Goal: Task Accomplishment & Management: Manage account settings

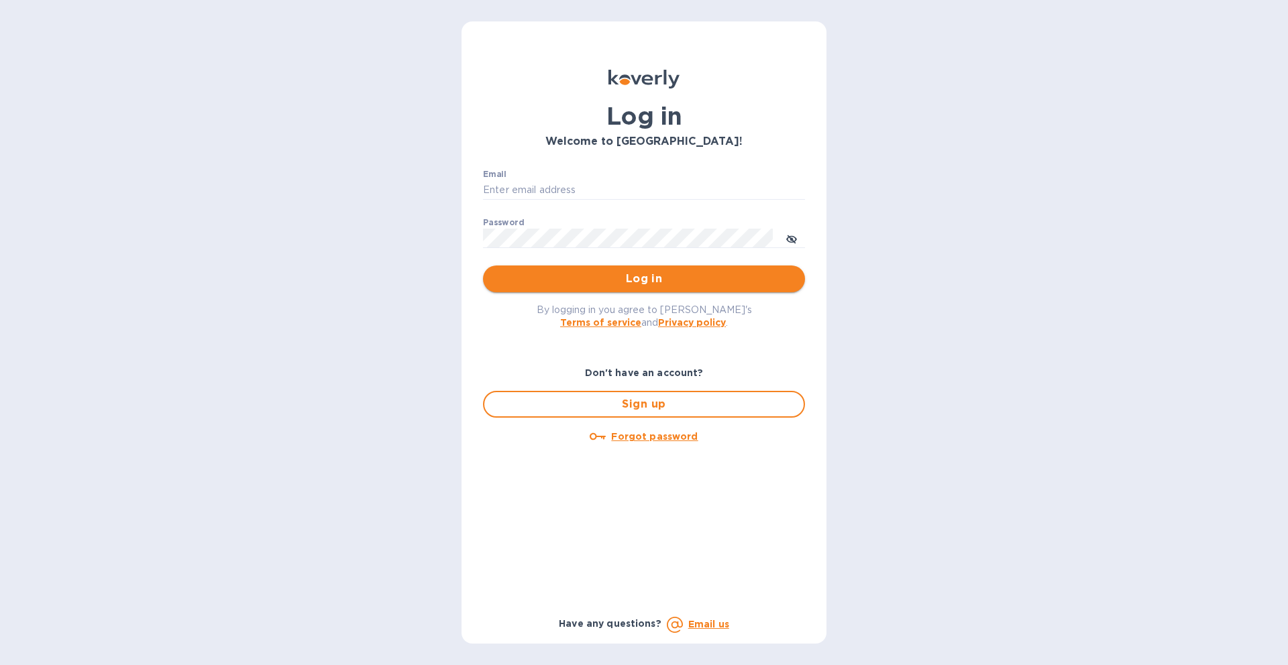
click at [623, 282] on span "Log in" at bounding box center [644, 279] width 301 height 16
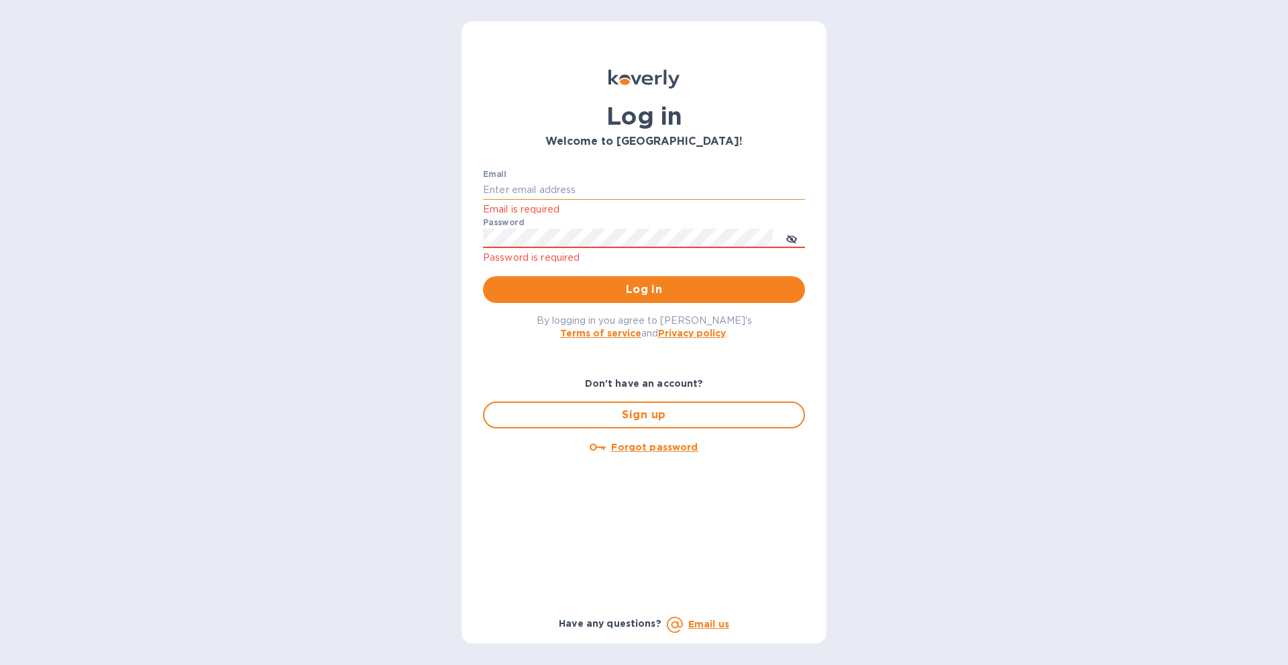
click at [492, 181] on input "Email" at bounding box center [644, 190] width 322 height 20
type input "[EMAIL_ADDRESS][DOMAIN_NAME]"
click at [649, 292] on span "Log in" at bounding box center [644, 290] width 301 height 16
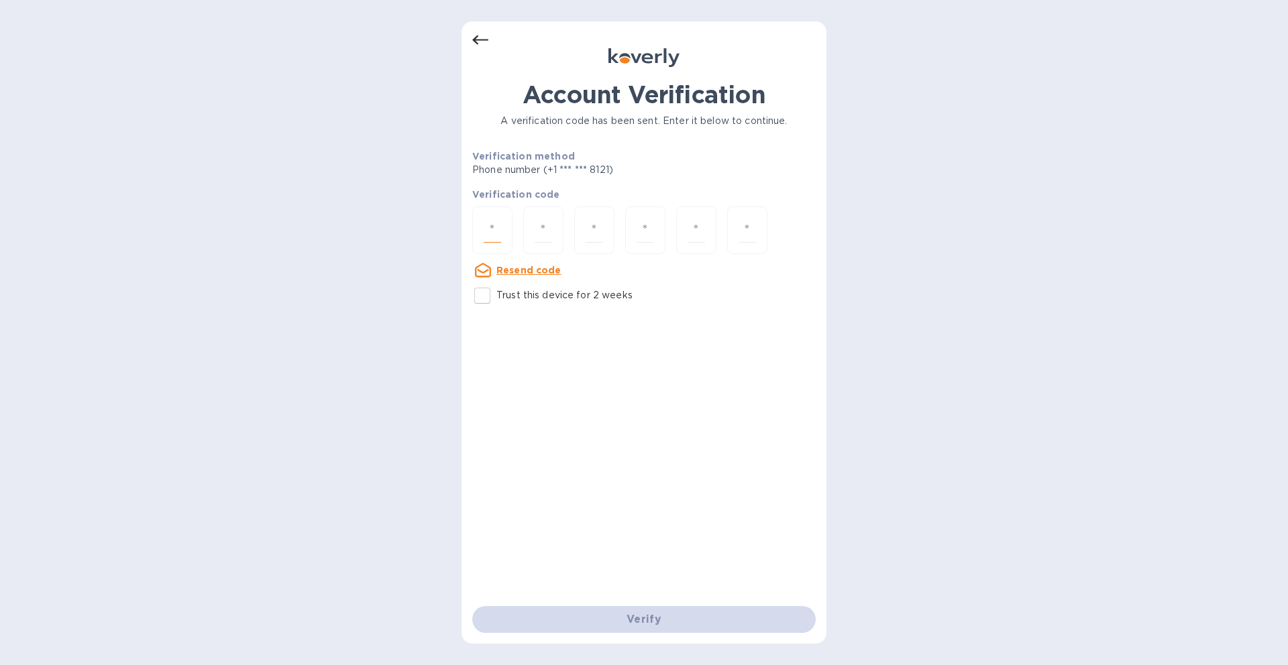
click at [495, 226] on input "number" at bounding box center [492, 230] width 17 height 25
type input "6"
type input "2"
type input "1"
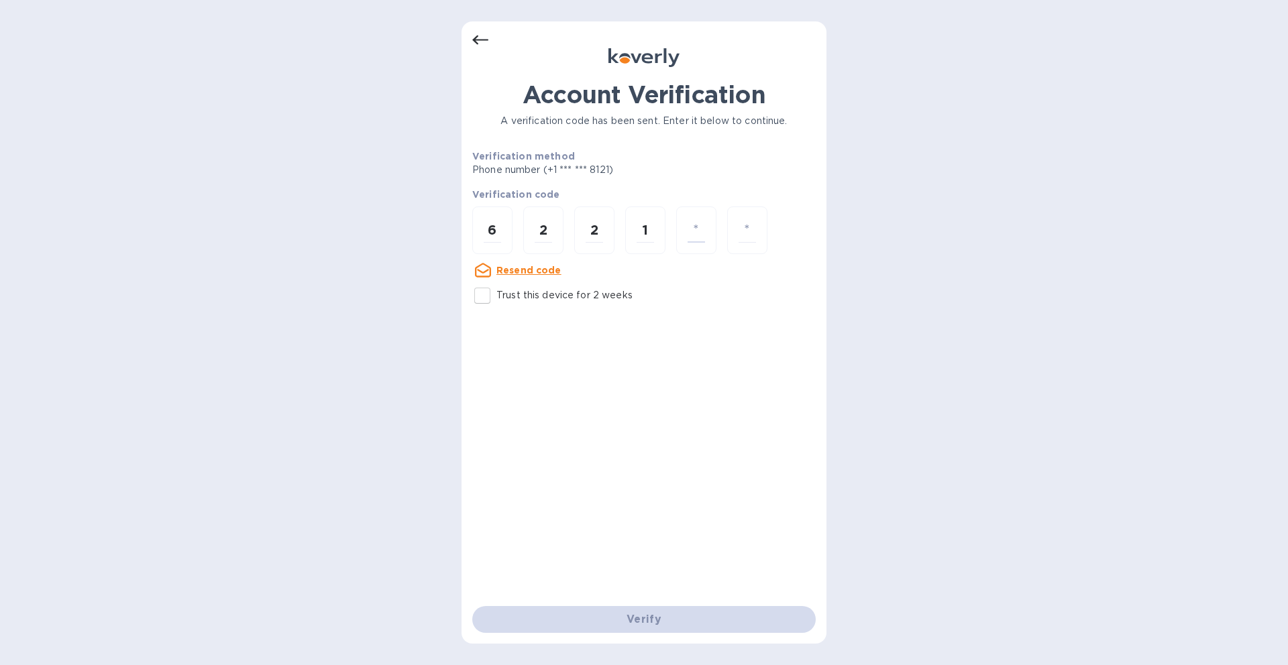
type input "5"
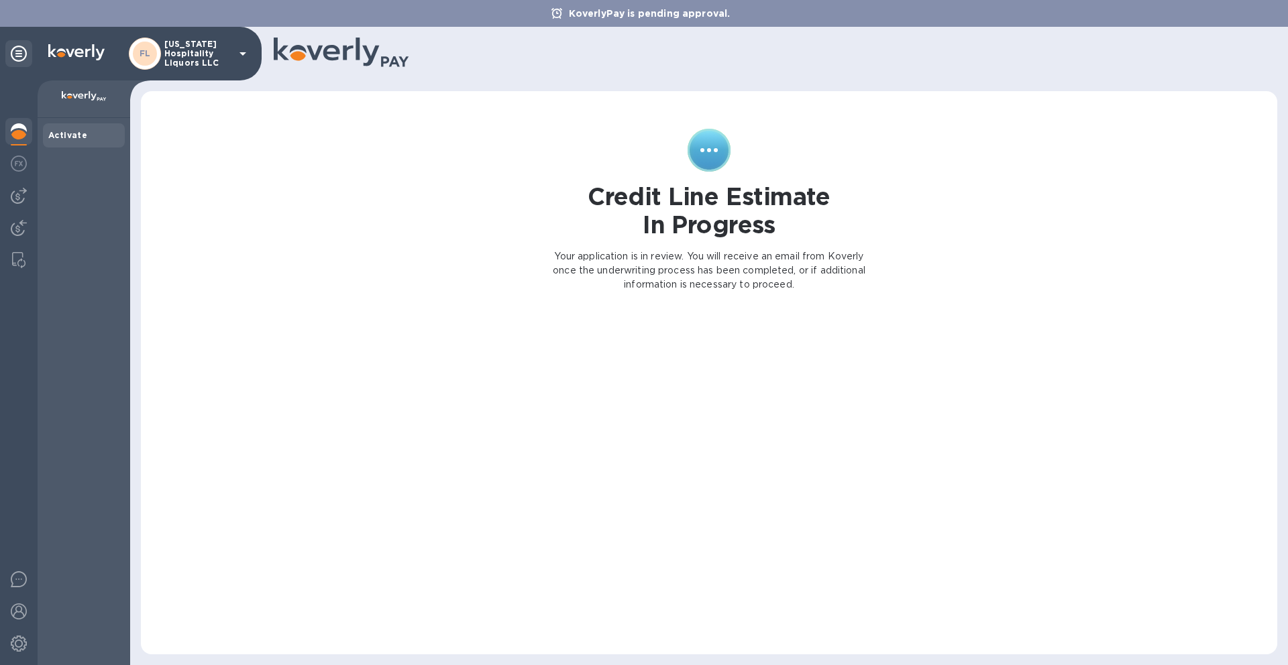
click at [180, 56] on p "[US_STATE] Hospitality Liquors LLC" at bounding box center [197, 54] width 67 height 28
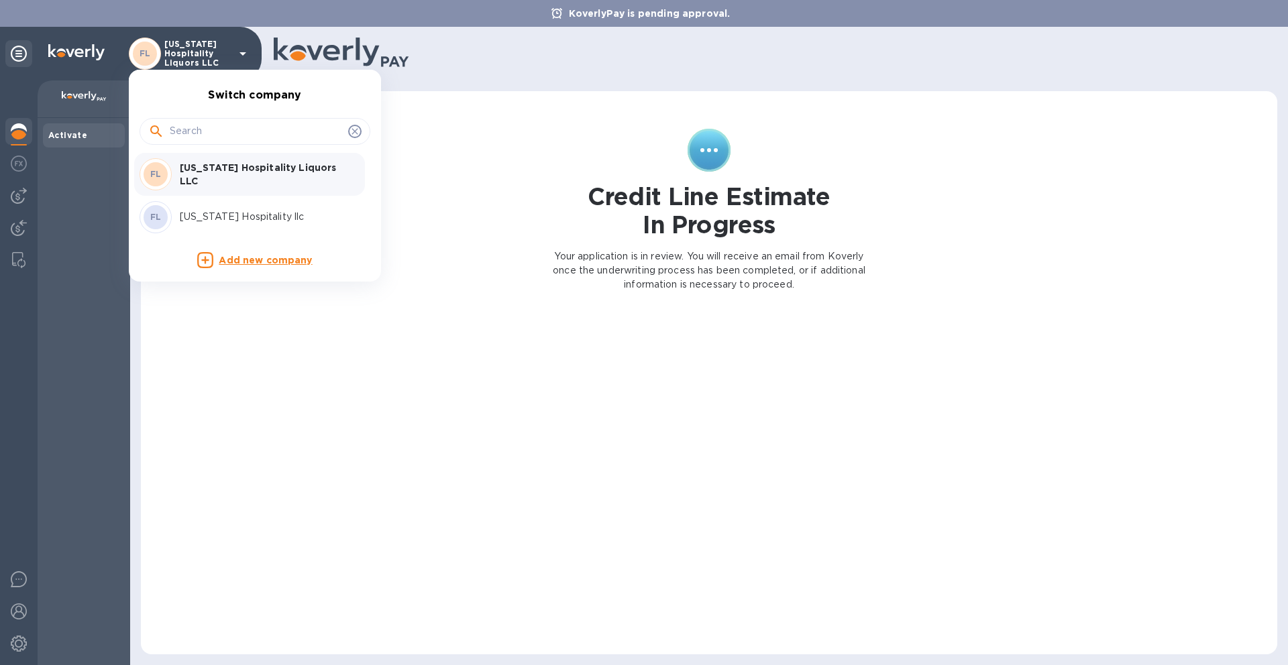
click at [232, 174] on p "[US_STATE] Hospitality Liquors LLC" at bounding box center [264, 174] width 169 height 27
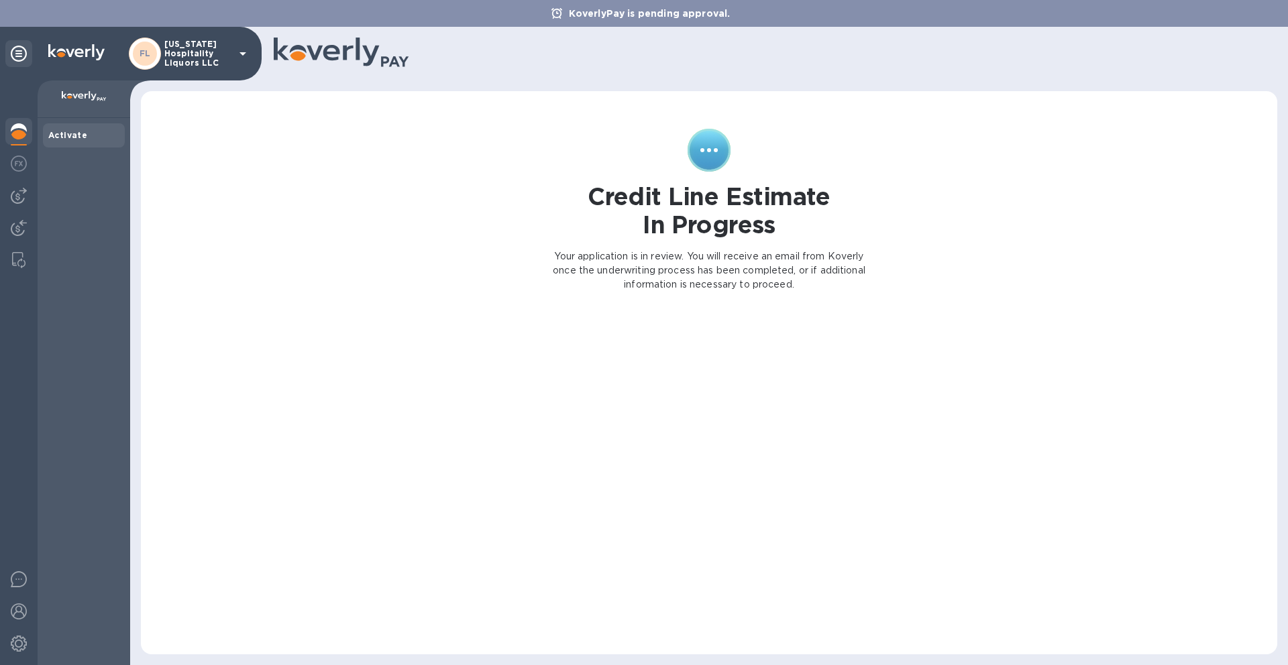
click at [662, 272] on p "Your application is in review. You will receive an email from Koverly once the …" at bounding box center [709, 271] width 317 height 42
click at [236, 58] on icon at bounding box center [243, 54] width 16 height 16
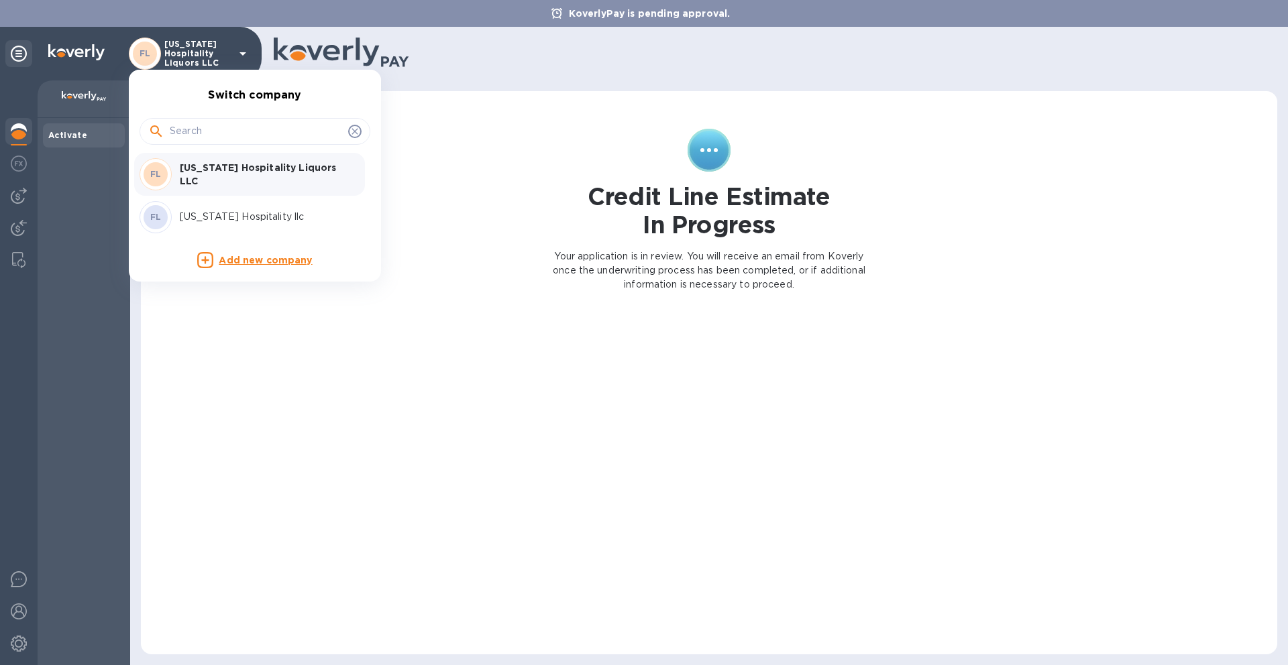
click at [238, 218] on p "[US_STATE] Hospitality llc" at bounding box center [264, 217] width 169 height 14
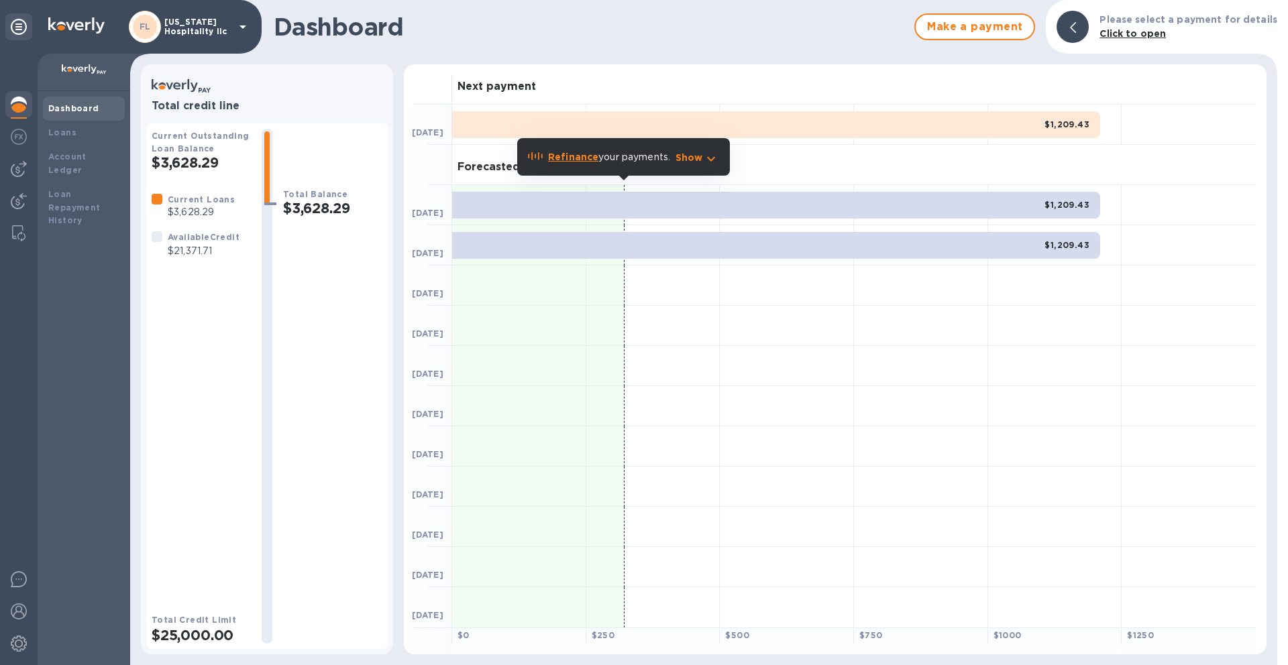
click at [203, 28] on p "[US_STATE] Hospitality llc" at bounding box center [197, 26] width 67 height 19
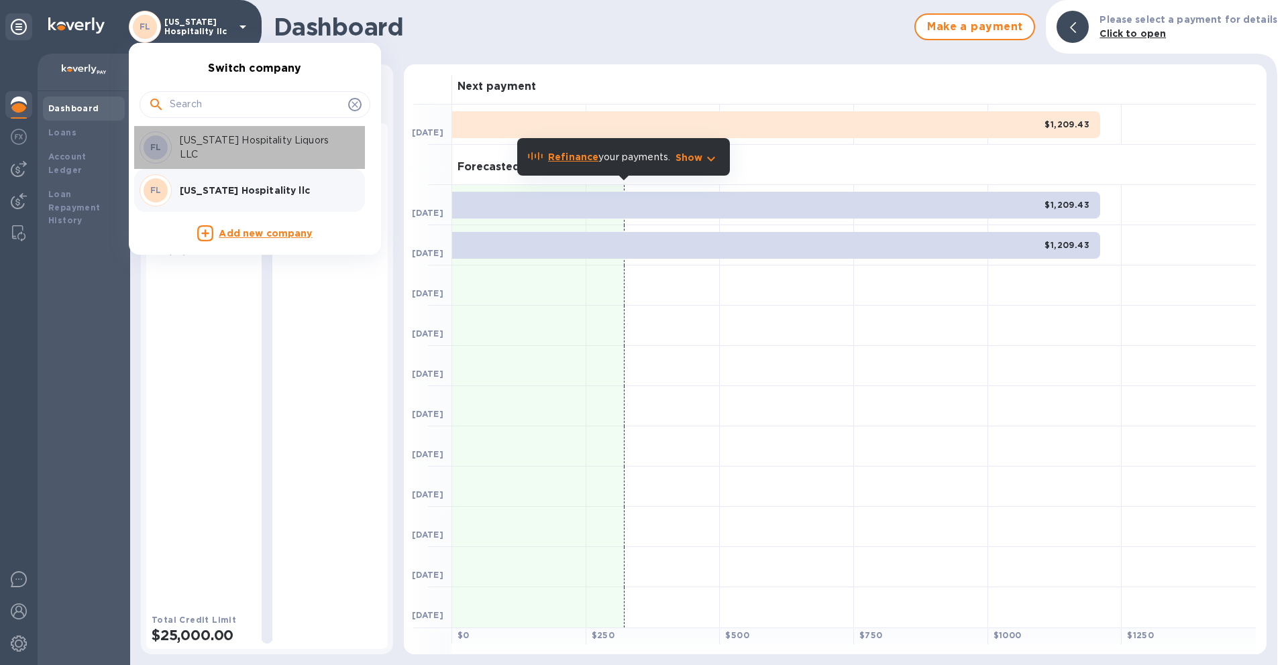
click at [241, 145] on p "[US_STATE] Hospitality Liquors LLC" at bounding box center [264, 147] width 169 height 28
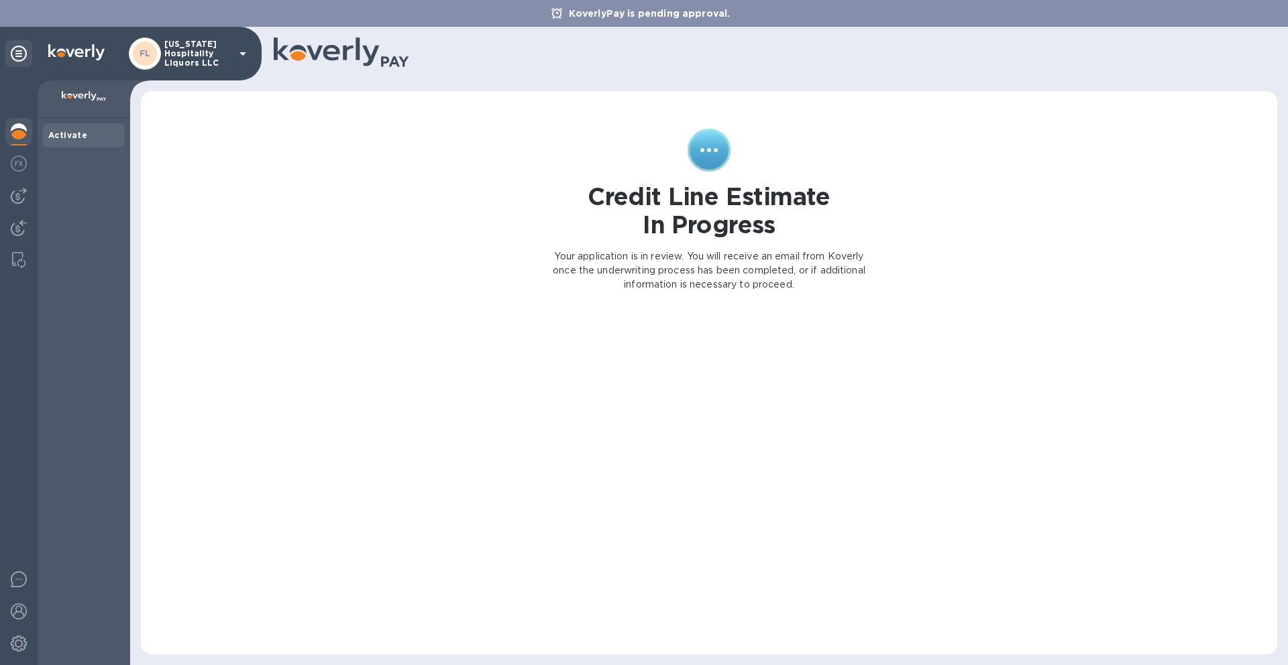
click at [66, 132] on b "Activate" at bounding box center [67, 135] width 39 height 10
click at [19, 160] on img at bounding box center [19, 164] width 16 height 16
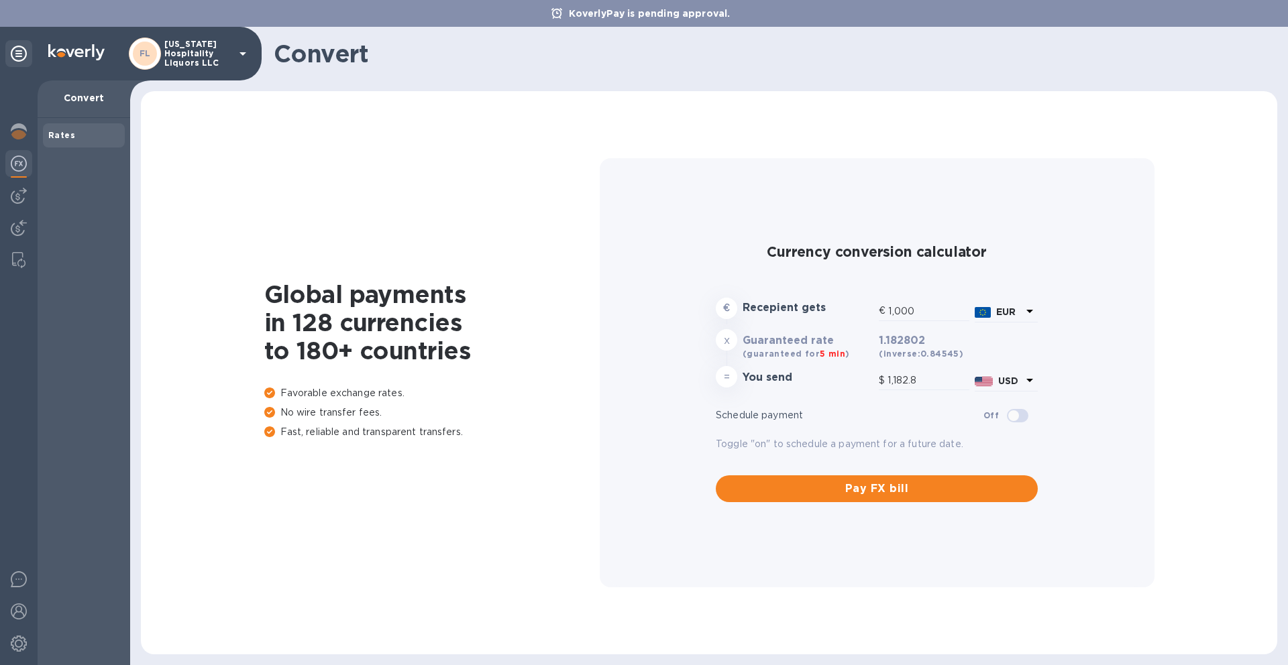
type input "1,182.8"
click at [21, 199] on img at bounding box center [19, 196] width 16 height 16
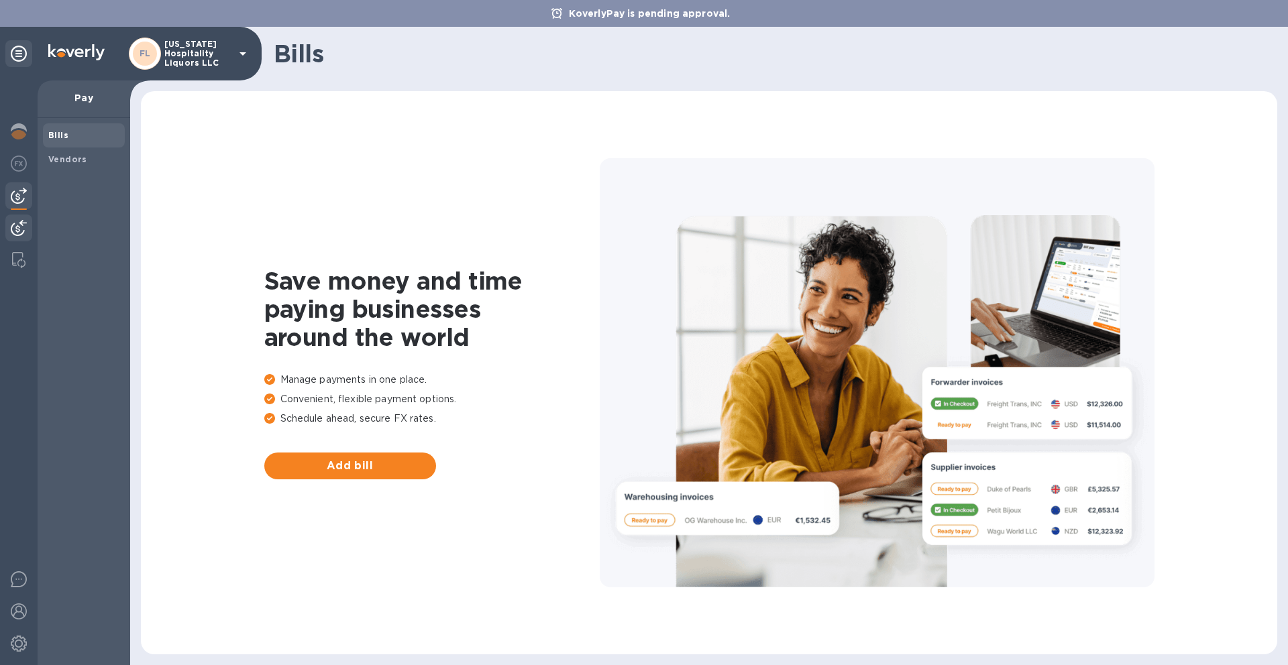
click at [18, 231] on img at bounding box center [19, 228] width 16 height 16
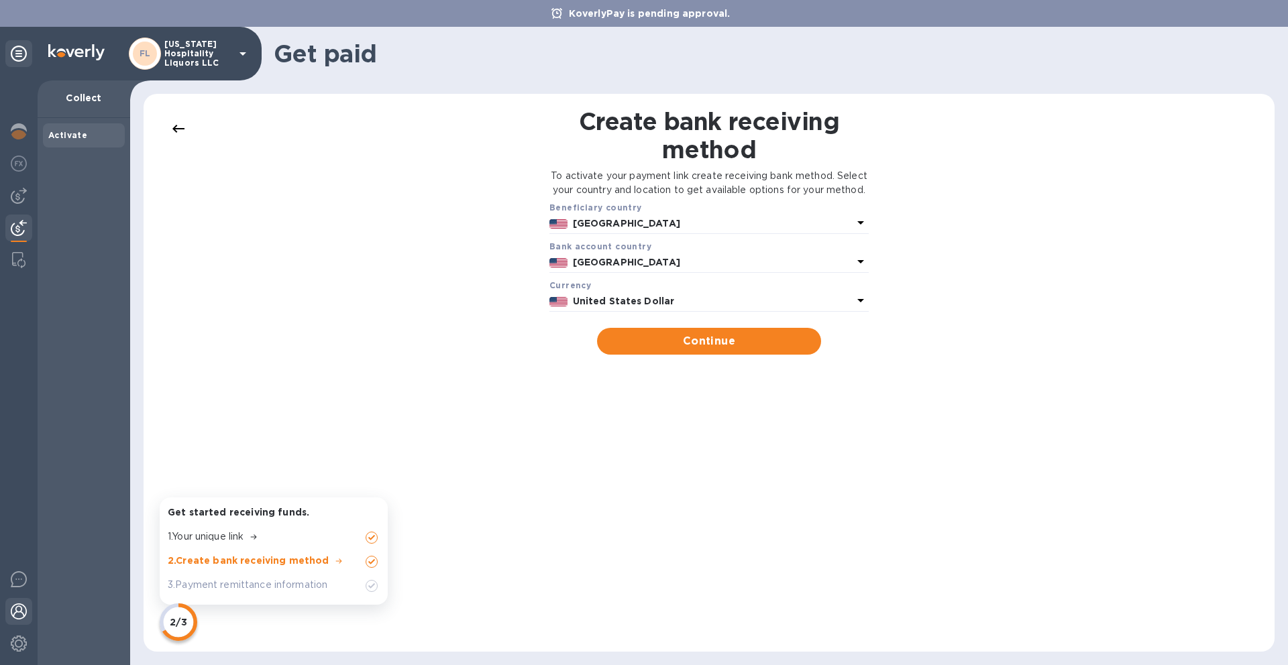
click at [19, 616] on img at bounding box center [19, 612] width 16 height 16
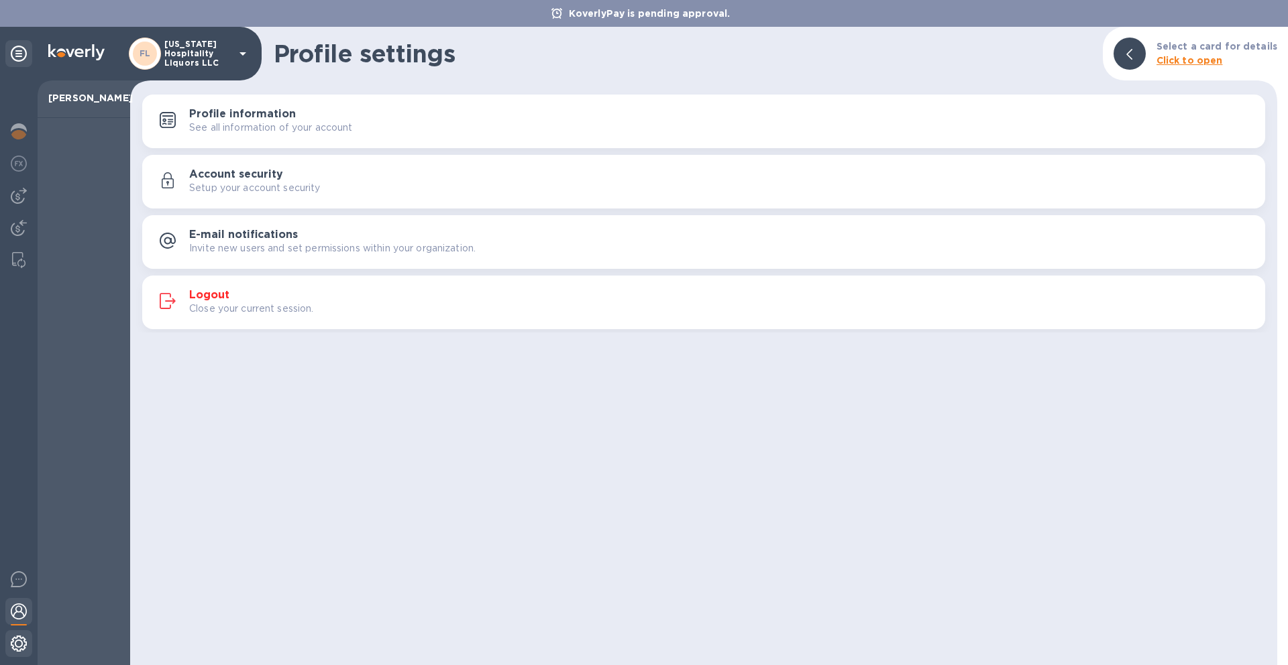
click at [17, 641] on img at bounding box center [19, 644] width 16 height 16
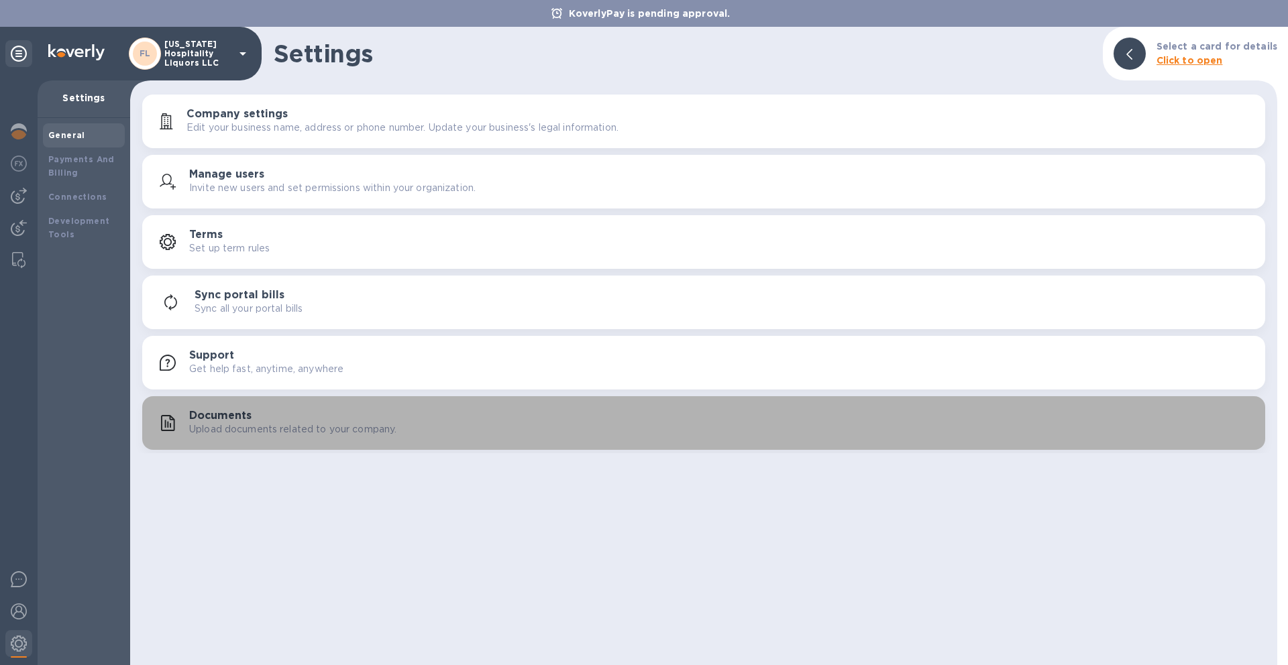
click at [215, 424] on p "Upload documents related to your company." at bounding box center [292, 430] width 207 height 14
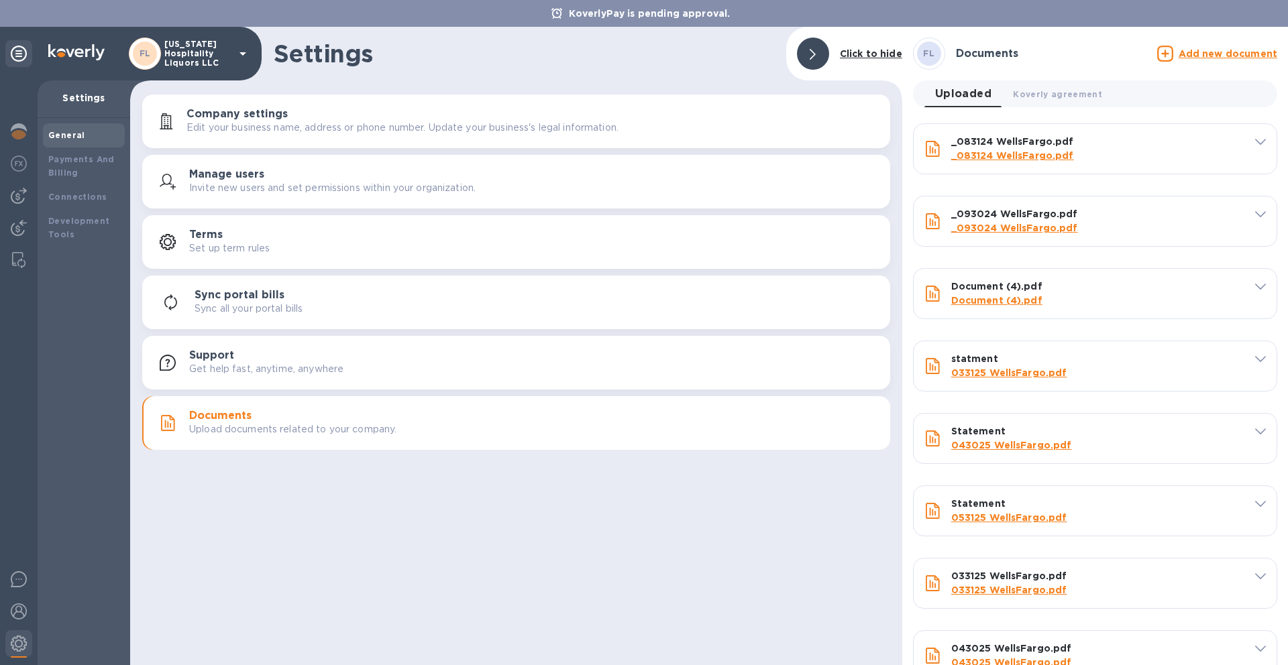
type input "053125 WellsFargo.pdf"
